Goal: Transaction & Acquisition: Book appointment/travel/reservation

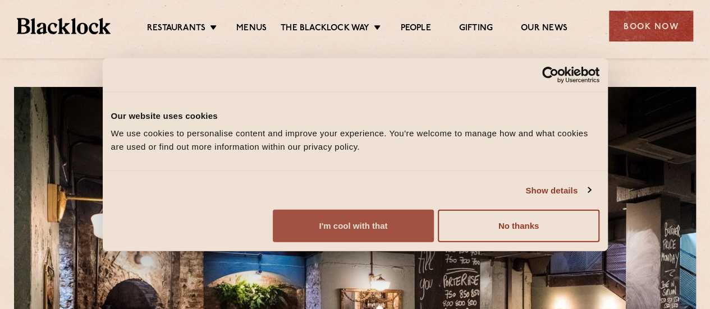
click at [434, 226] on button "I'm cool with that" at bounding box center [353, 226] width 161 height 33
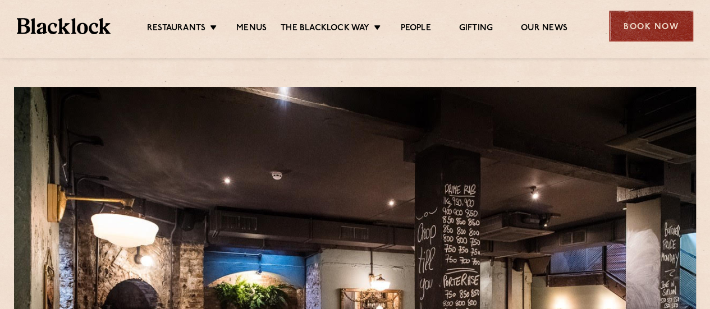
click at [650, 29] on div "Book Now" at bounding box center [651, 26] width 84 height 31
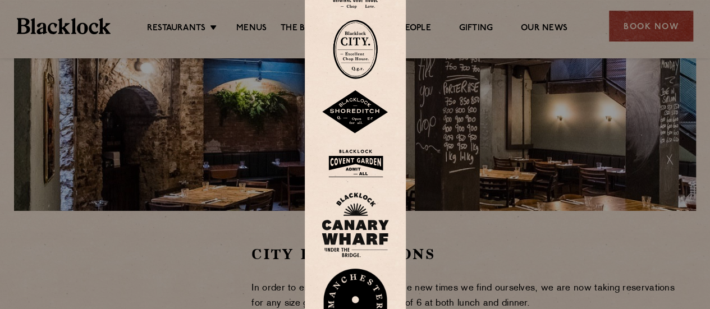
scroll to position [224, 0]
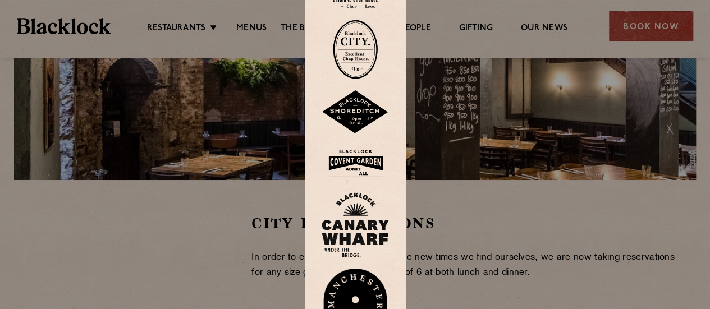
click at [465, 189] on div at bounding box center [355, 154] width 710 height 309
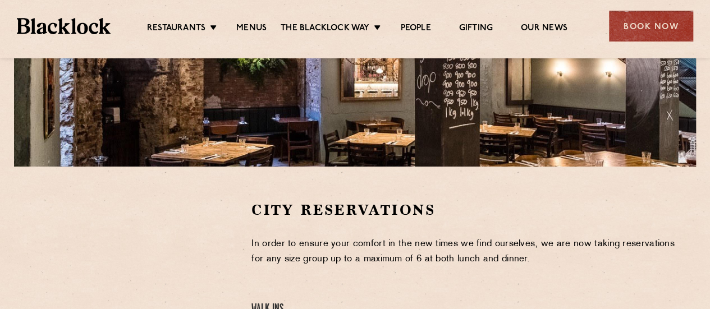
scroll to position [245, 0]
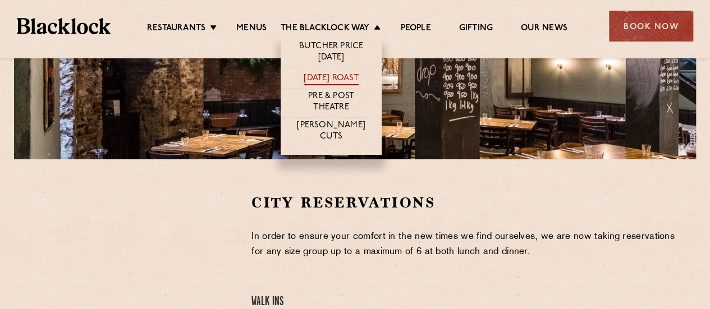
click at [334, 77] on link "[DATE] Roast" at bounding box center [331, 79] width 54 height 12
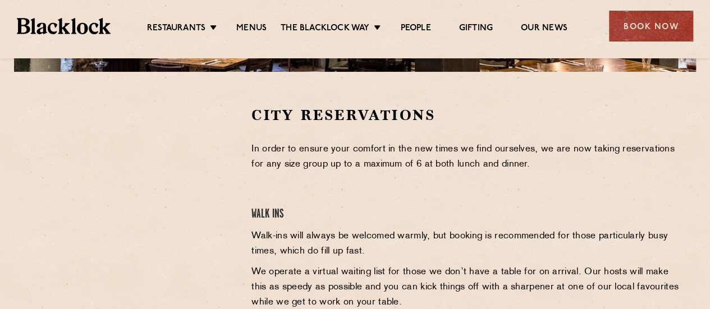
scroll to position [352, 0]
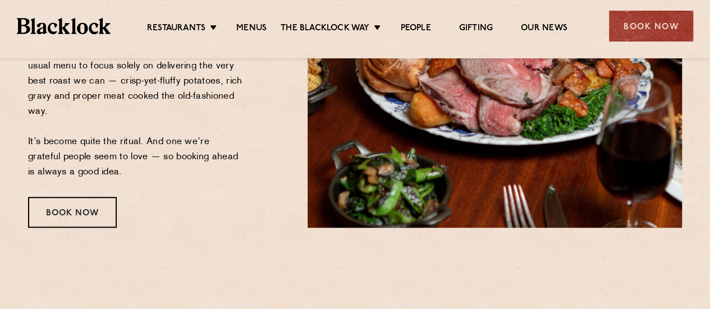
scroll to position [278, 0]
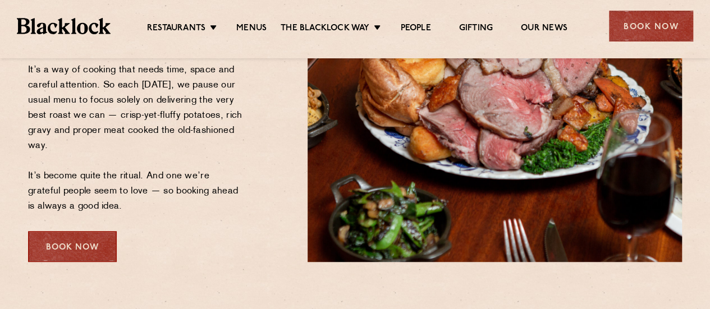
click at [67, 247] on div "Book Now" at bounding box center [72, 246] width 89 height 31
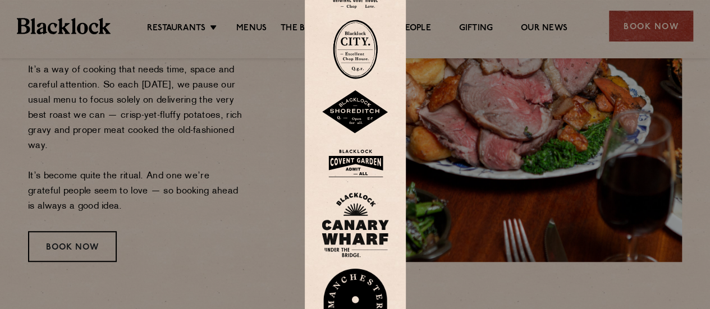
click at [679, 226] on div at bounding box center [355, 154] width 710 height 309
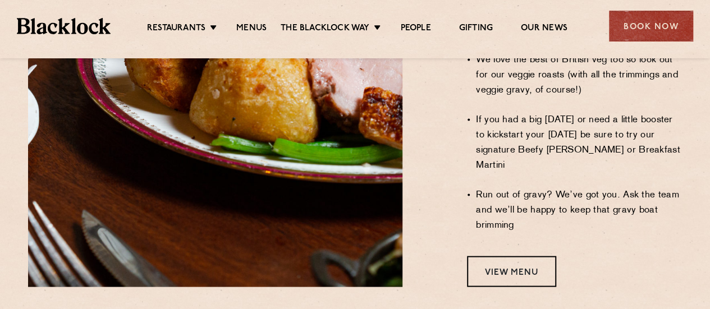
scroll to position [1021, 0]
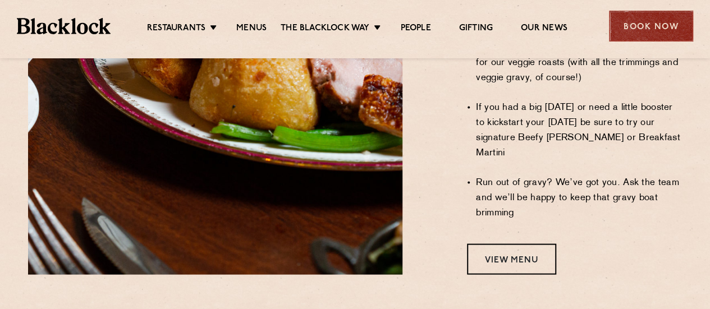
click at [652, 19] on div "Book Now" at bounding box center [651, 26] width 84 height 31
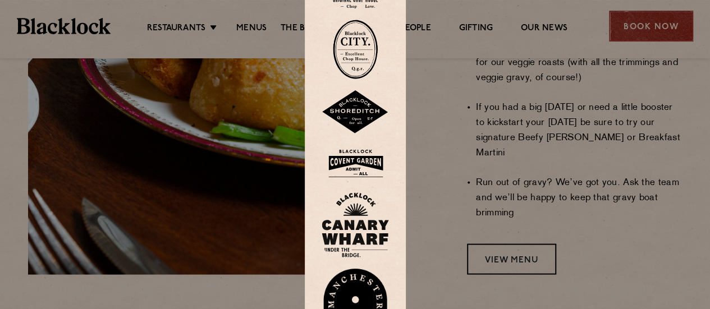
click at [652, 19] on div at bounding box center [355, 154] width 710 height 309
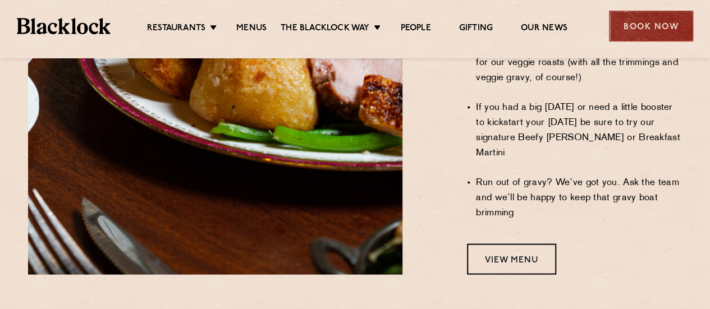
click at [652, 19] on div "Book Now" at bounding box center [651, 26] width 84 height 31
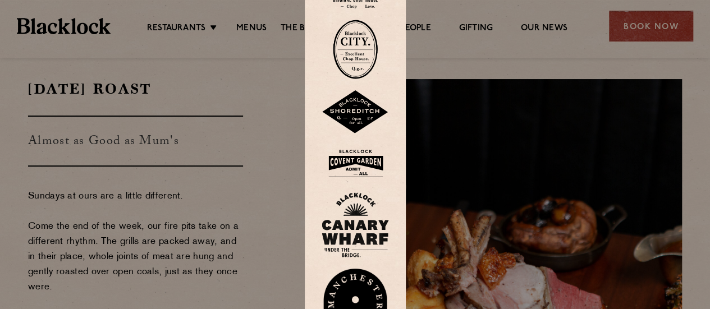
scroll to position [0, 0]
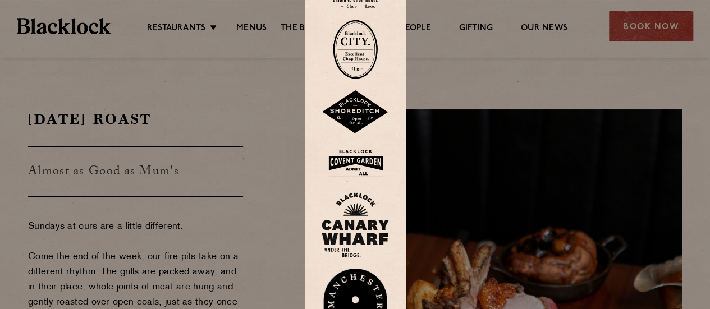
click at [208, 162] on div at bounding box center [355, 154] width 710 height 309
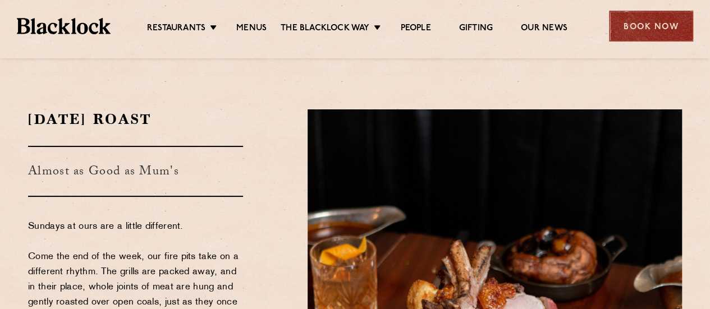
click at [648, 35] on div "Book Now" at bounding box center [651, 26] width 84 height 31
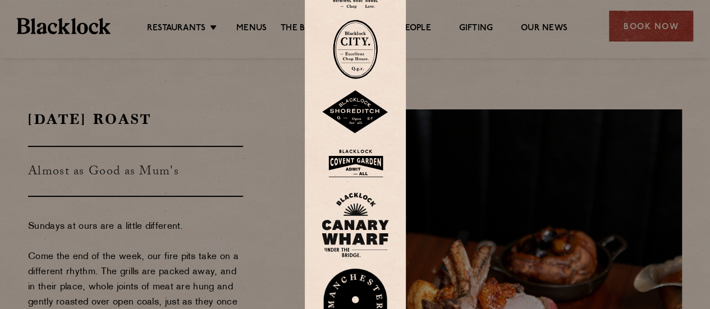
click at [431, 79] on div at bounding box center [355, 154] width 710 height 309
